Goal: Task Accomplishment & Management: Manage account settings

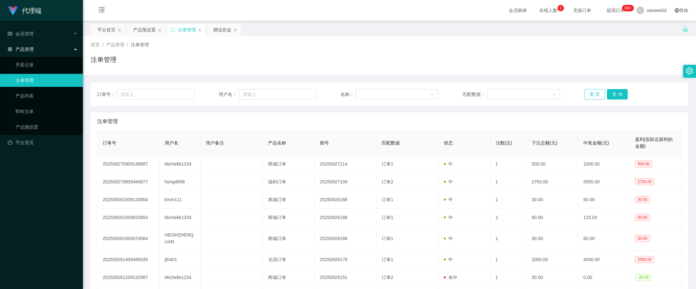
click at [593, 92] on button "重 置" at bounding box center [594, 94] width 21 height 10
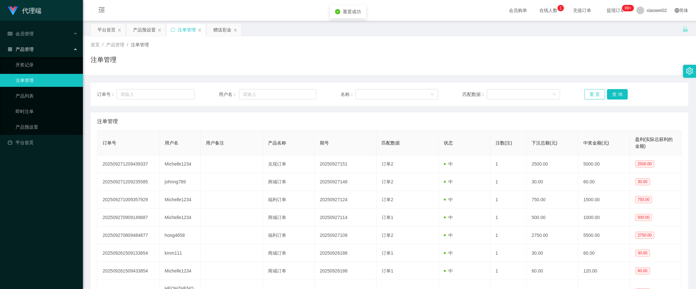
click at [593, 92] on button "重 置" at bounding box center [594, 94] width 21 height 10
click at [604, 71] on div "首页 / 产品管理 / 注单管理 / 注单管理" at bounding box center [389, 55] width 613 height 38
click at [598, 94] on button "重 置" at bounding box center [594, 94] width 21 height 10
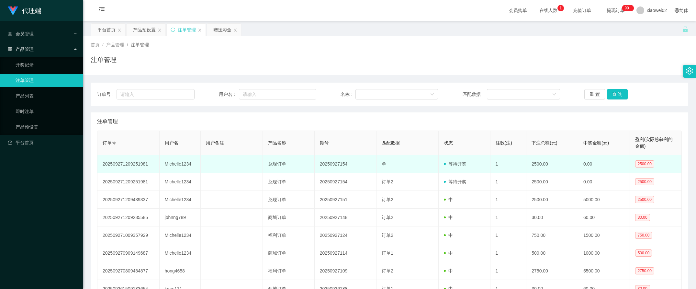
click at [455, 162] on span "等待开奖" at bounding box center [455, 163] width 23 height 5
click at [467, 169] on td "等待开奖" at bounding box center [464, 164] width 52 height 18
click at [467, 172] on td "等待开奖" at bounding box center [464, 164] width 52 height 18
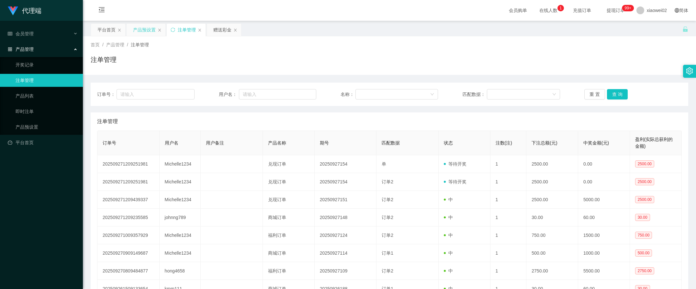
click at [146, 30] on div "产品预设置" at bounding box center [144, 30] width 23 height 12
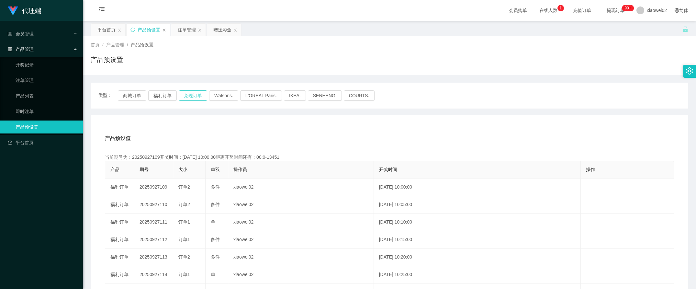
click at [199, 92] on button "兑现订单" at bounding box center [193, 95] width 28 height 10
click at [196, 93] on button "兑现订单" at bounding box center [193, 95] width 28 height 10
click at [188, 30] on div "注单管理" at bounding box center [187, 30] width 18 height 12
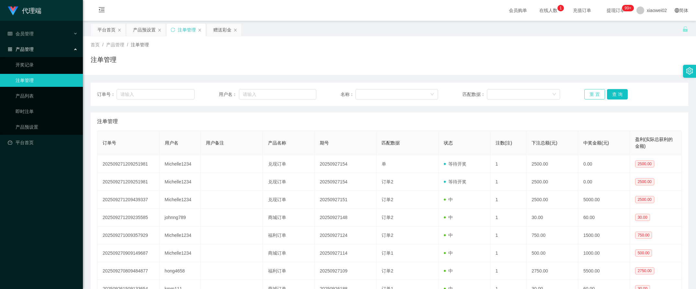
click at [594, 94] on button "重 置" at bounding box center [594, 94] width 21 height 10
click at [594, 89] on button "重 置" at bounding box center [594, 94] width 21 height 10
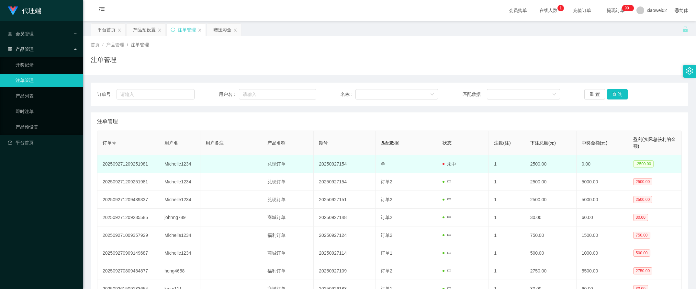
click at [447, 166] on span "未中" at bounding box center [449, 163] width 14 height 5
click at [380, 161] on span "单" at bounding box center [382, 163] width 5 height 5
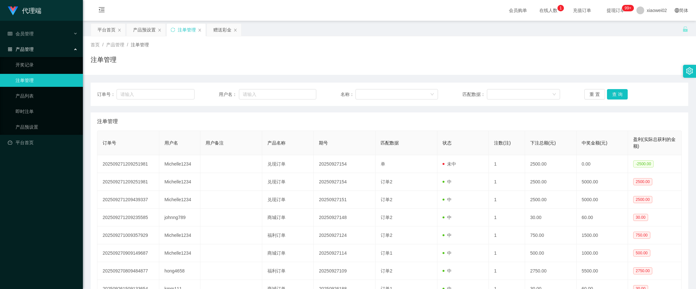
drag, startPoint x: 379, startPoint y: 161, endPoint x: 426, endPoint y: 51, distance: 119.6
click at [426, 51] on div "首页 / 产品管理 / 注单管理 / 注单管理" at bounding box center [389, 55] width 597 height 28
click at [589, 91] on button "重 置" at bounding box center [594, 94] width 21 height 10
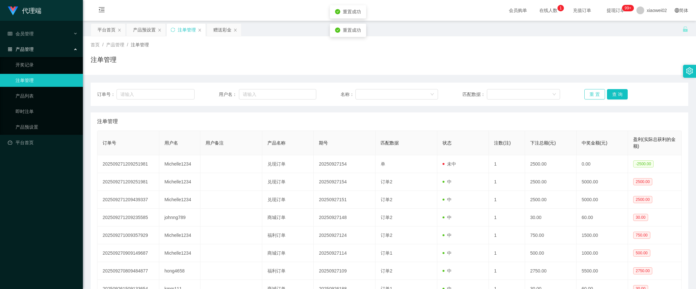
click at [589, 91] on button "重 置" at bounding box center [594, 94] width 21 height 10
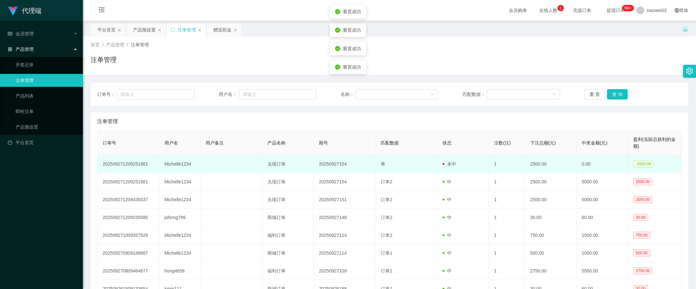
click at [387, 163] on td "单" at bounding box center [406, 164] width 62 height 18
click at [384, 163] on td "单" at bounding box center [406, 164] width 62 height 18
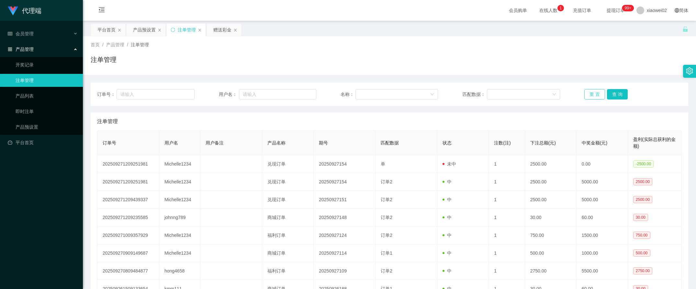
click at [584, 91] on button "重 置" at bounding box center [594, 94] width 21 height 10
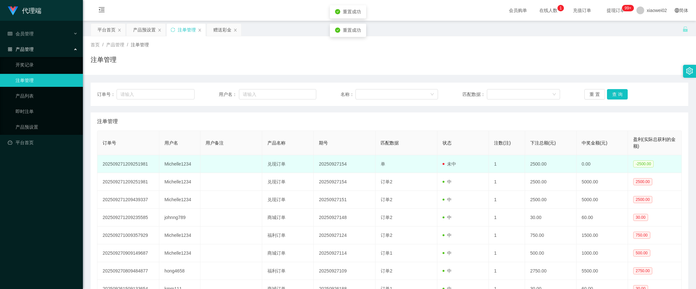
click at [187, 164] on td "Michelle1234" at bounding box center [179, 164] width 41 height 18
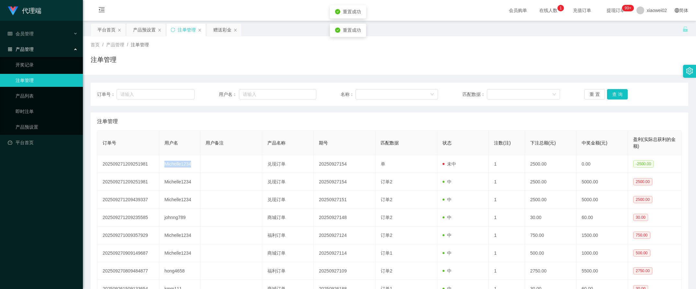
copy td "Michelle1234"
click at [138, 28] on div "产品预设置" at bounding box center [144, 30] width 23 height 12
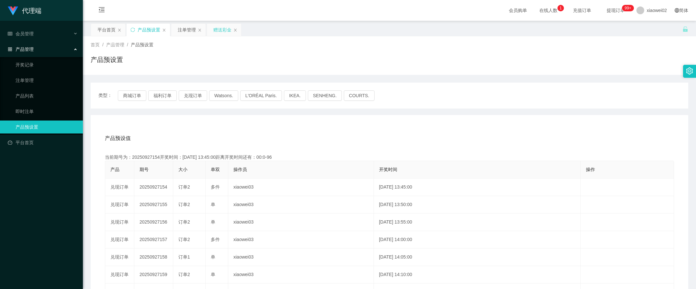
click at [217, 29] on div "赠送彩金" at bounding box center [222, 30] width 18 height 12
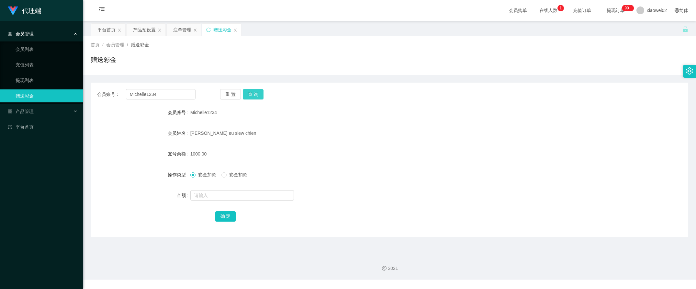
click at [257, 94] on button "查 询" at bounding box center [253, 94] width 21 height 10
click at [339, 126] on form "会员账号 Michelle1234 会员姓名 [PERSON_NAME] eu siew chien 账号余额 10750.00 操作类型 彩金加款 彩金扣款…" at bounding box center [389, 164] width 597 height 116
click at [181, 30] on div "注单管理" at bounding box center [182, 30] width 18 height 12
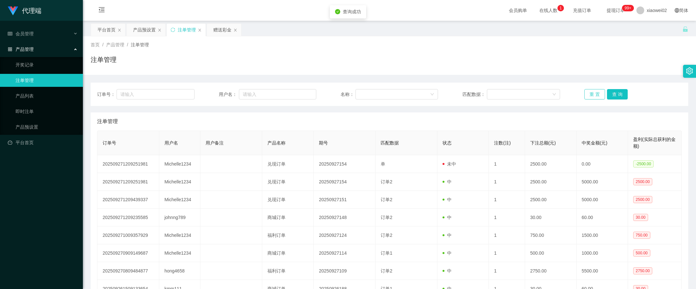
click at [597, 96] on button "重 置" at bounding box center [594, 94] width 21 height 10
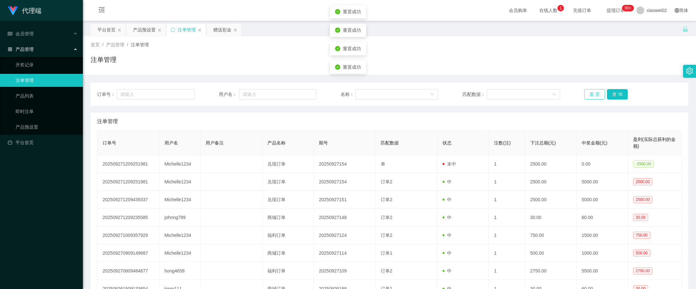
click at [597, 96] on button "重 置" at bounding box center [594, 94] width 21 height 10
click at [617, 54] on div "首页 / 产品管理 / 注单管理 / 注单管理" at bounding box center [389, 55] width 597 height 28
click at [595, 96] on button "重 置" at bounding box center [594, 94] width 21 height 10
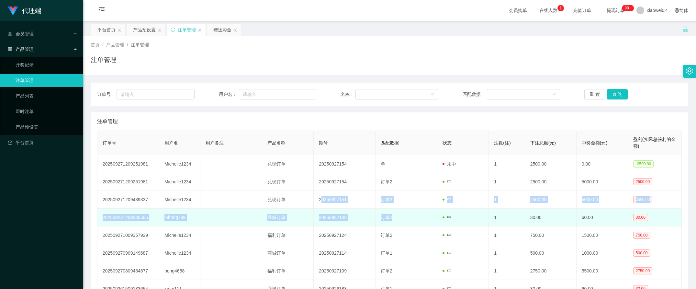
drag, startPoint x: 319, startPoint y: 204, endPoint x: 427, endPoint y: 213, distance: 108.7
click at [427, 213] on tbody "202509271209251981 Michelle1234 兑现订单 20250927154 单 未中 1 2500.00 0.00 -2500.00 2…" at bounding box center [389, 247] width 584 height 184
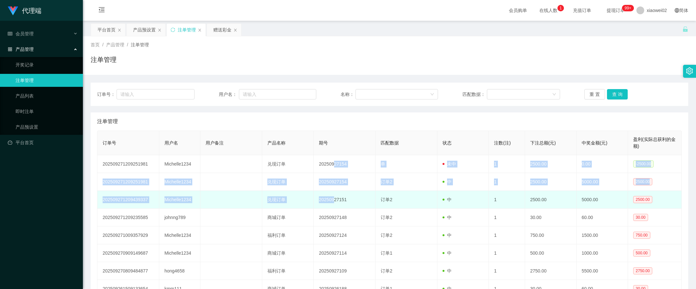
drag, startPoint x: 332, startPoint y: 164, endPoint x: 333, endPoint y: 195, distance: 30.8
click at [333, 195] on tbody "202509271209251981 Michelle1234 兑现订单 20250927154 单 未中 1 2500.00 0.00 -2500.00 2…" at bounding box center [389, 247] width 584 height 184
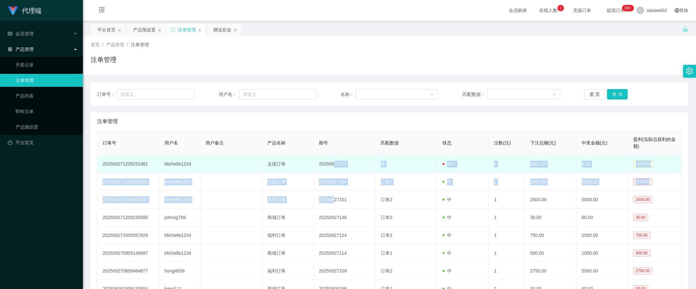
click at [352, 156] on td "20250927154" at bounding box center [344, 164] width 62 height 18
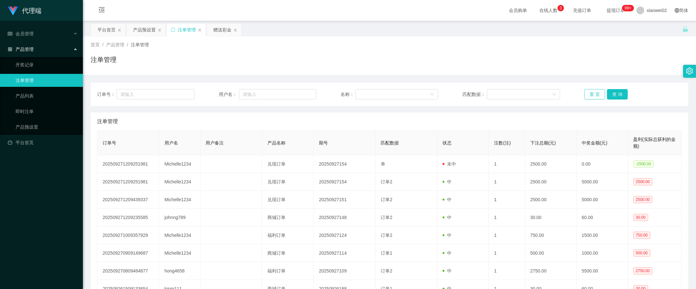
click at [589, 94] on button "重 置" at bounding box center [594, 94] width 21 height 10
click at [611, 75] on div "订单号： 用户名： 名称： 匹配数据： 重 置 查 询 注单管理 订单号 用户名 用户备注 产品名称 期号 匹配数据 状态 注数(注) 下注总额(元) 中奖金…" at bounding box center [389, 217] width 597 height 285
